Goal: Browse casually

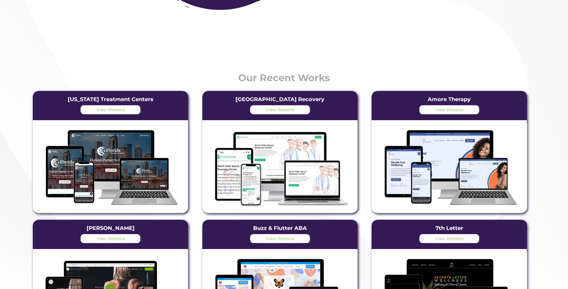
scroll to position [989, 0]
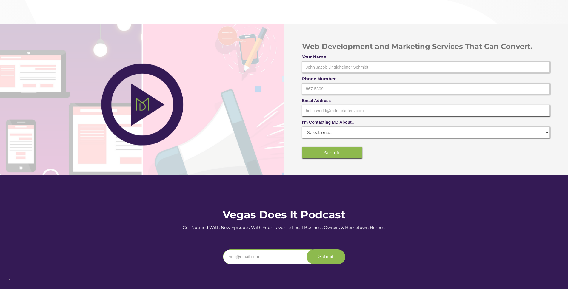
scroll to position [1612, 0]
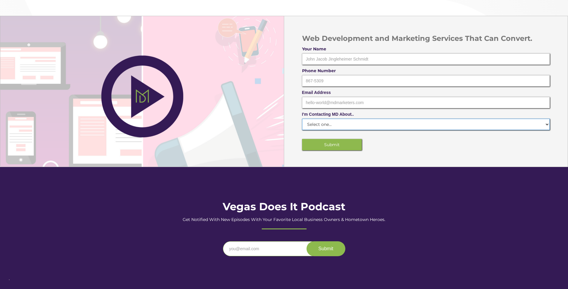
click at [436, 124] on select "Select one... Phase I - A Website Phase II - Traffic Conversion Phase I & Phase…" at bounding box center [426, 124] width 248 height 11
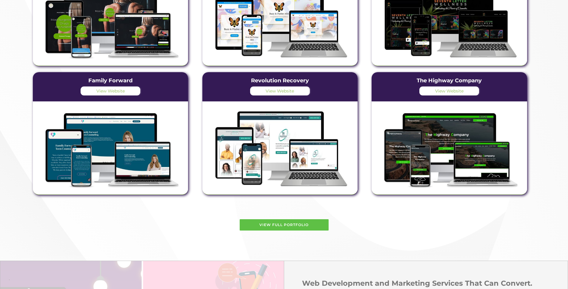
scroll to position [1423, 0]
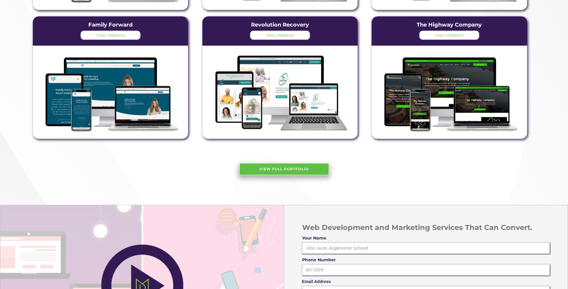
click at [279, 169] on link "View Full Portfolio" at bounding box center [284, 169] width 90 height 12
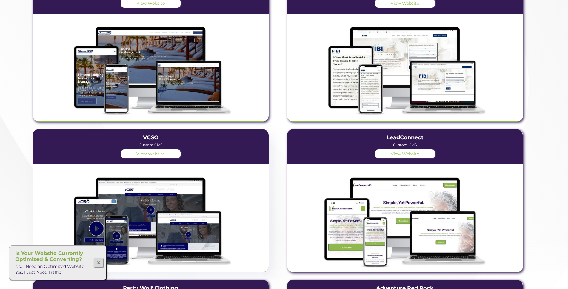
scroll to position [1506, 0]
